Goal: Task Accomplishment & Management: Use online tool/utility

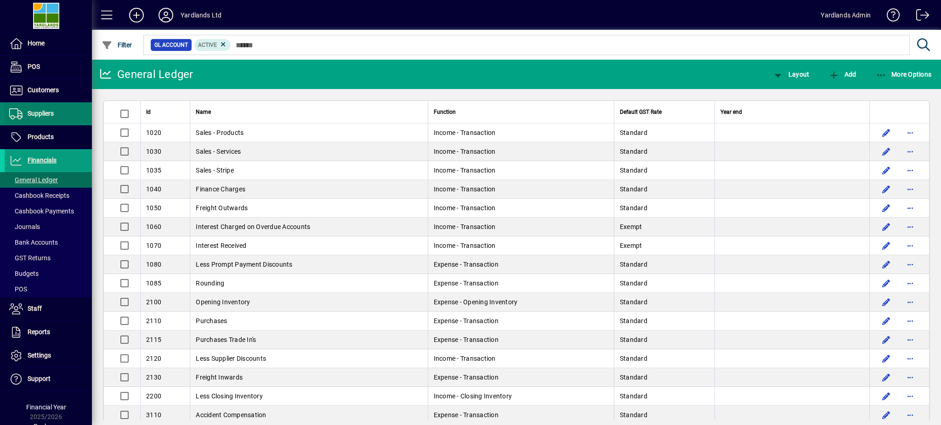
click at [53, 113] on span "Suppliers" at bounding box center [41, 113] width 26 height 7
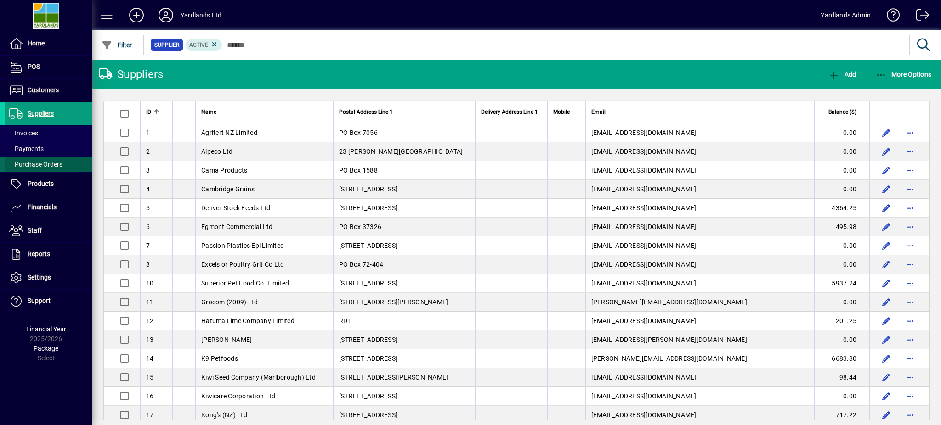
click at [28, 165] on span "Purchase Orders" at bounding box center [35, 164] width 53 height 7
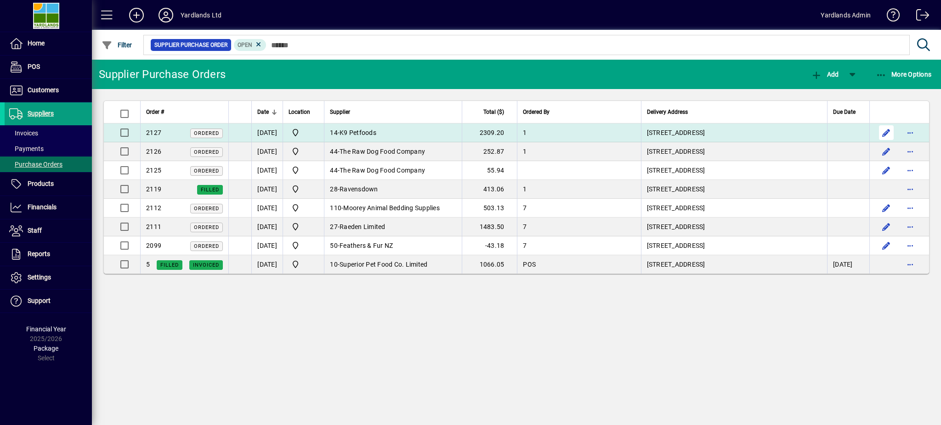
click at [884, 130] on span "button" at bounding box center [886, 133] width 22 height 22
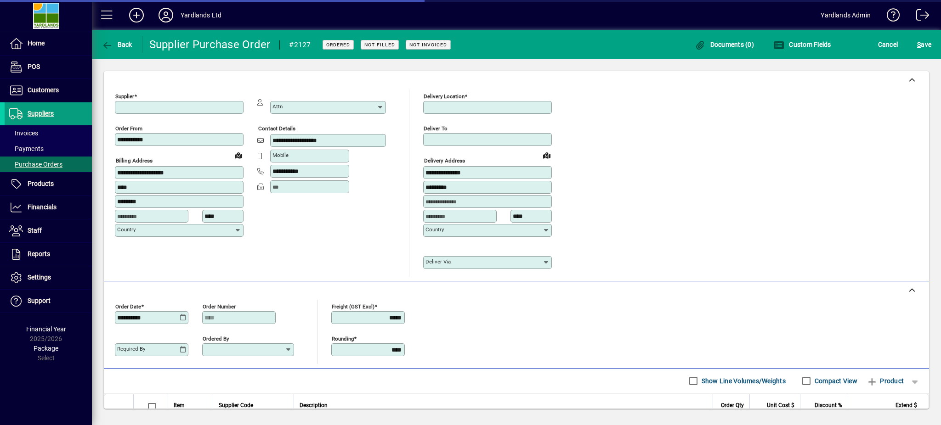
type input "**********"
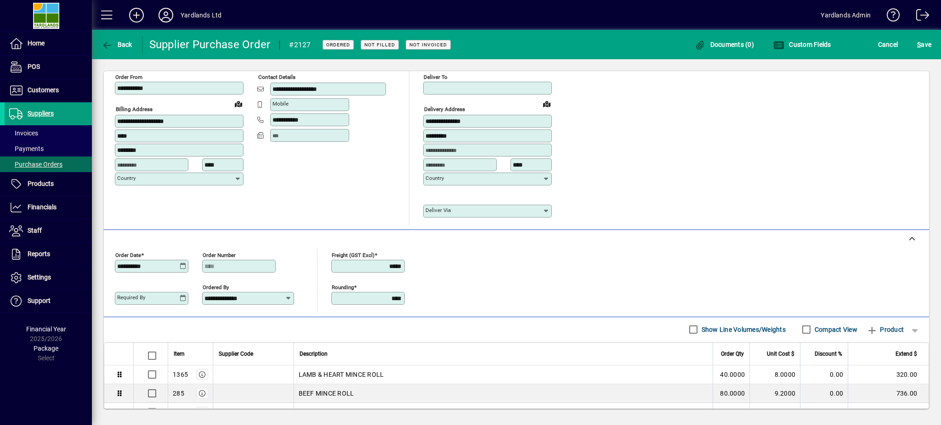
scroll to position [184, 0]
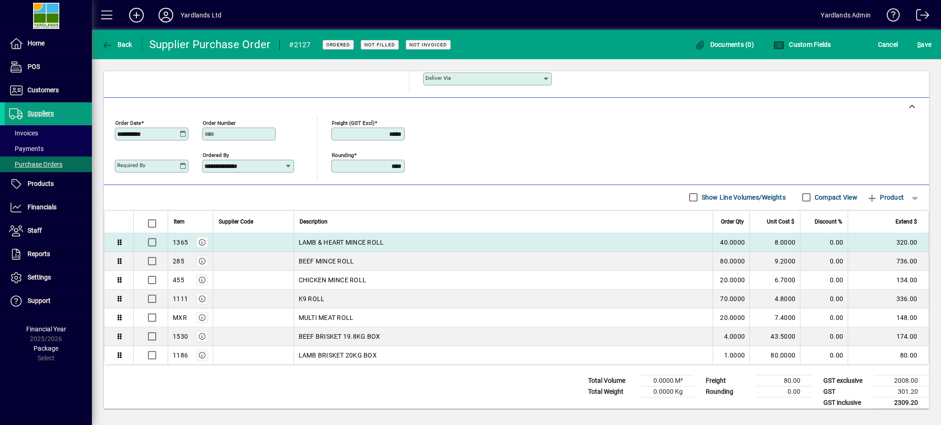
click at [581, 248] on td "LAMB & HEART MINCE ROLL" at bounding box center [502, 242] width 419 height 19
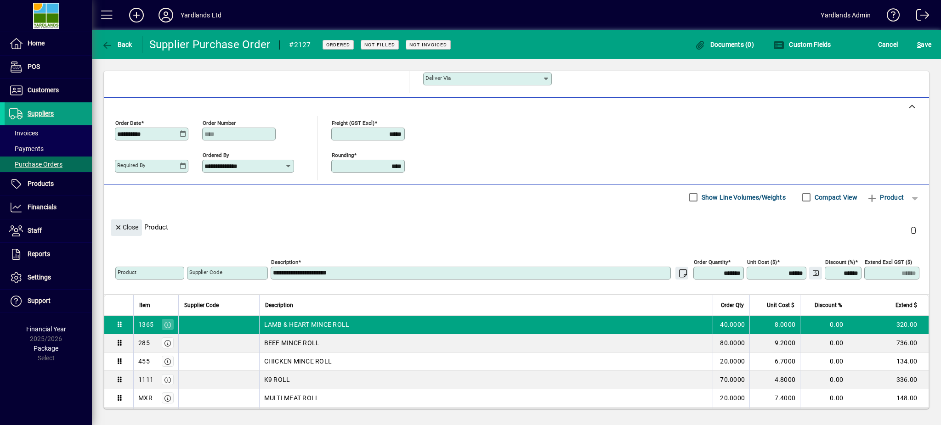
type input "****"
click at [902, 230] on span "button" at bounding box center [913, 231] width 22 height 22
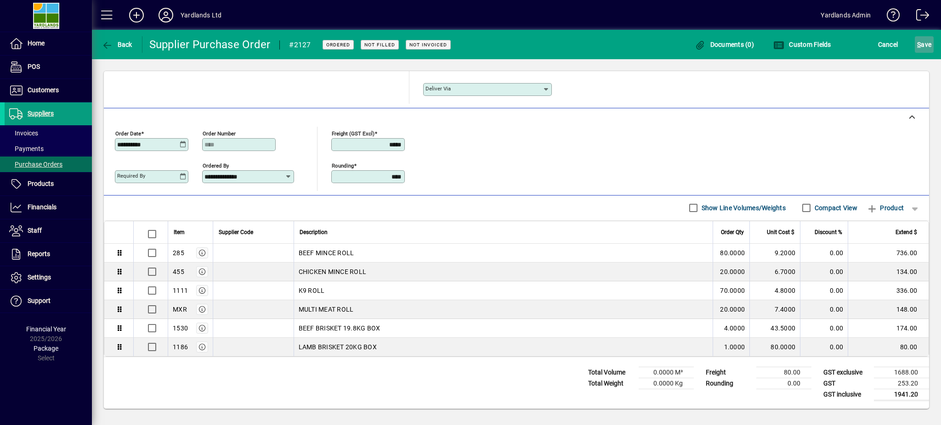
click at [924, 41] on span "S ave" at bounding box center [924, 44] width 14 height 15
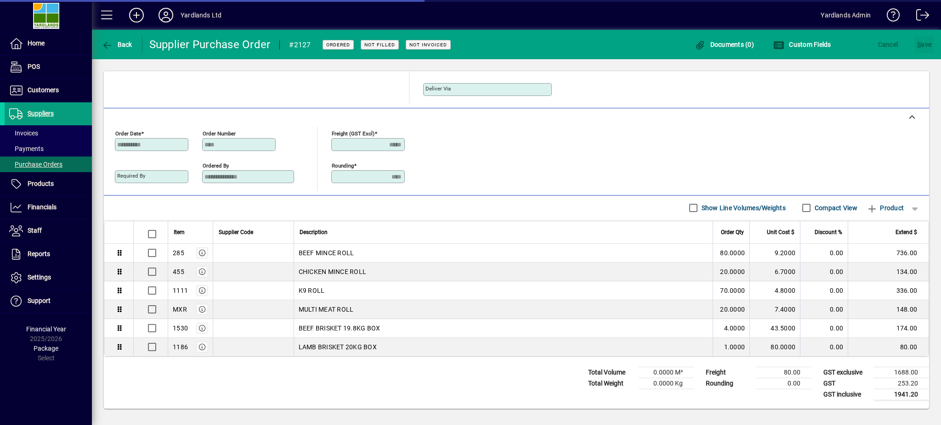
scroll to position [184, 0]
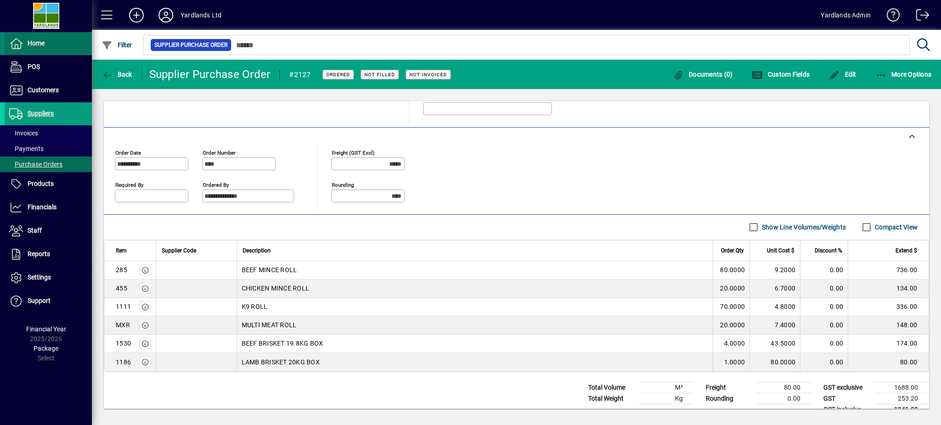
click at [36, 45] on span "Home" at bounding box center [36, 43] width 17 height 7
